Goal: Navigation & Orientation: Find specific page/section

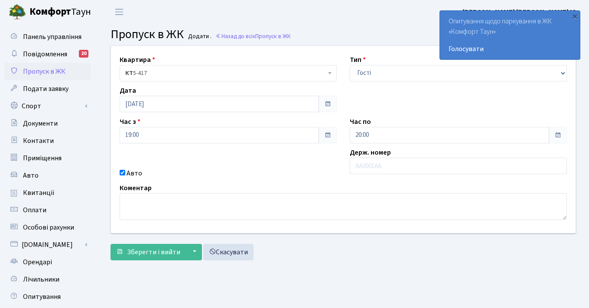
select select "3"
click at [39, 39] on span "Панель управління" at bounding box center [52, 37] width 59 height 10
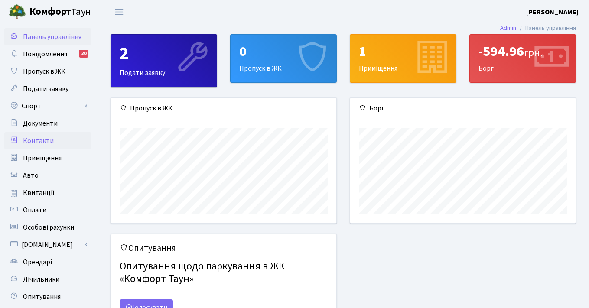
scroll to position [125, 225]
click at [43, 52] on span "Повідомлення" at bounding box center [45, 54] width 44 height 10
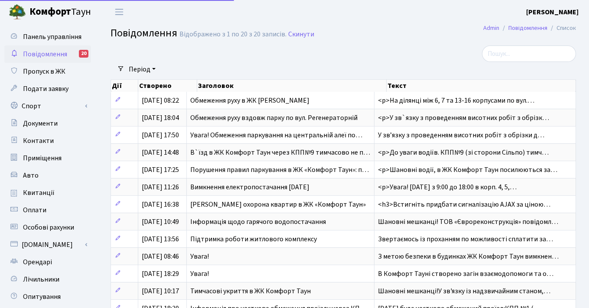
select select "25"
click at [45, 72] on span "Пропуск в ЖК" at bounding box center [44, 72] width 42 height 10
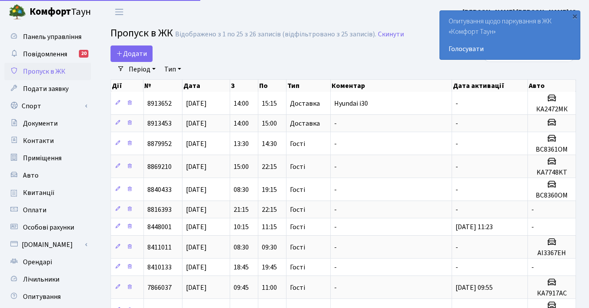
select select "25"
click at [45, 91] on span "Подати заявку" at bounding box center [46, 89] width 46 height 10
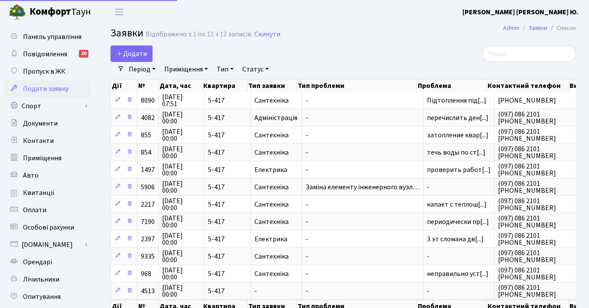
select select "25"
click at [47, 73] on span "Пропуск в ЖК" at bounding box center [44, 72] width 42 height 10
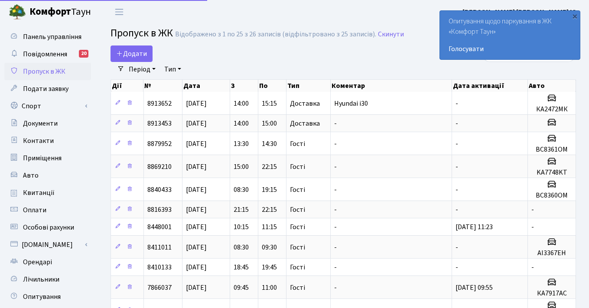
select select "25"
click at [31, 189] on span "Квитанції" at bounding box center [39, 193] width 32 height 10
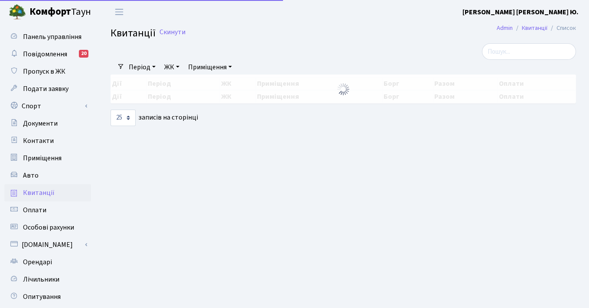
select select "25"
